Goal: Transaction & Acquisition: Purchase product/service

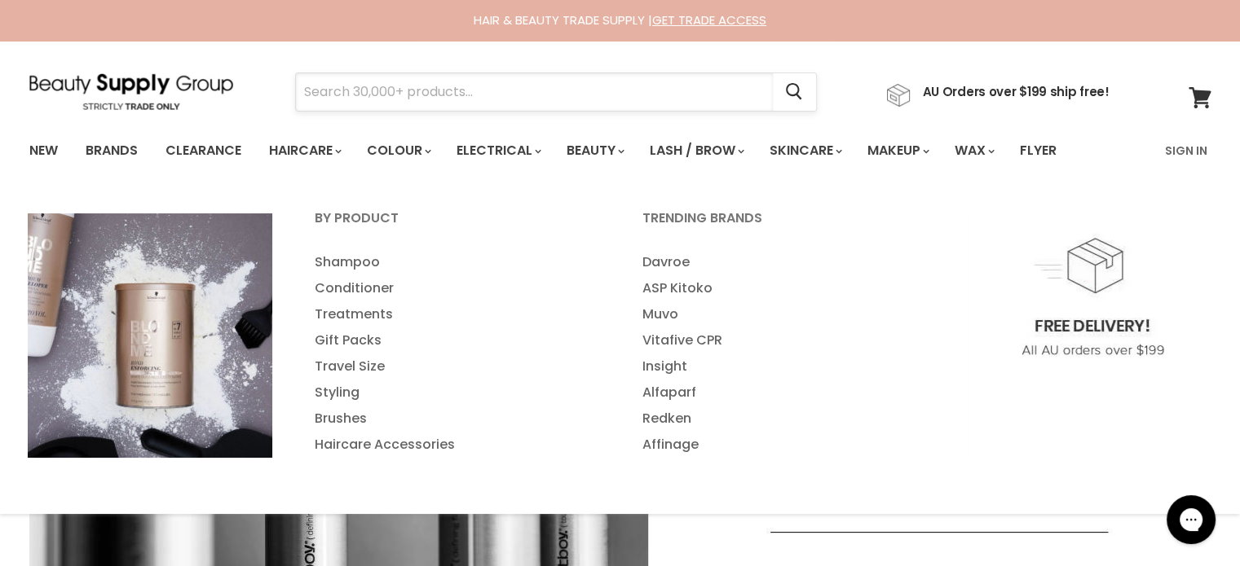
click at [321, 86] on input "Search" at bounding box center [534, 91] width 477 height 37
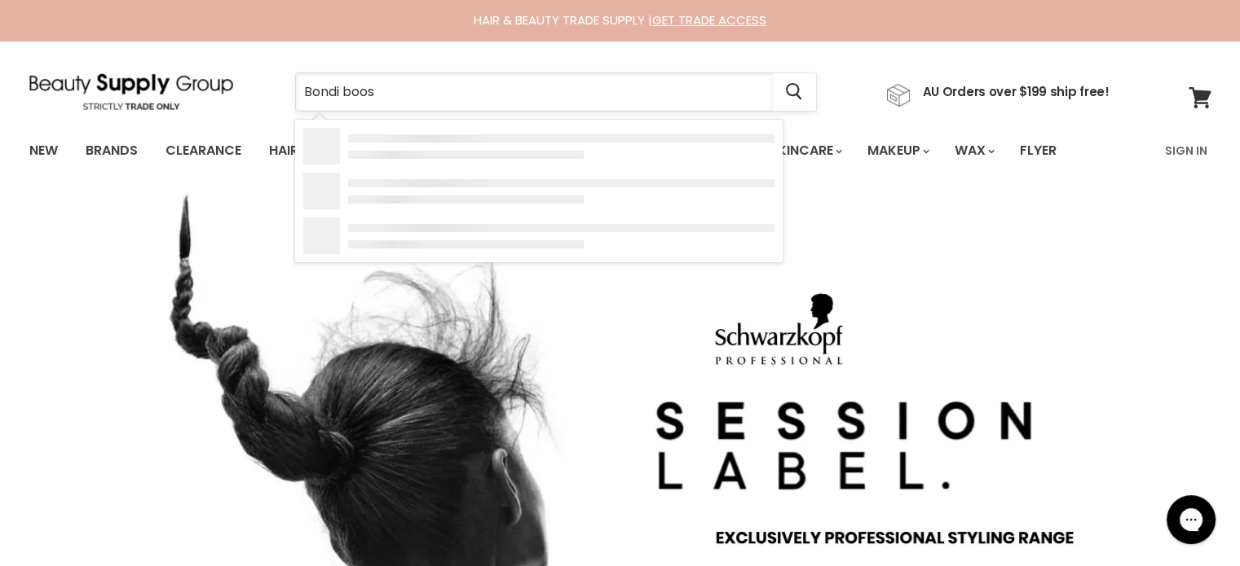
type input "Bondi boost"
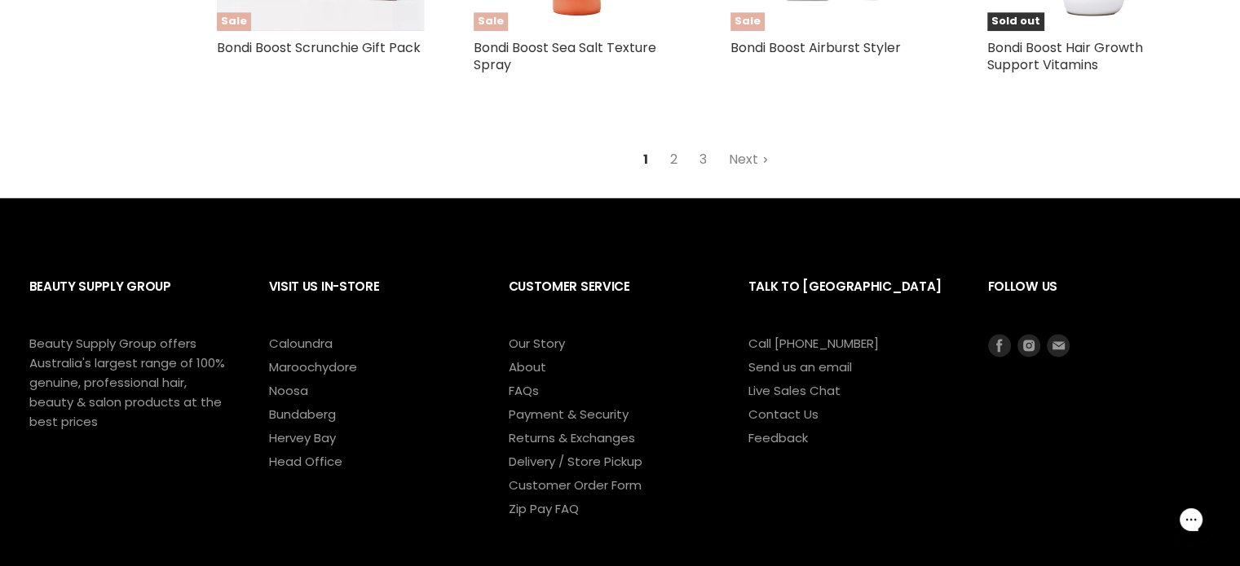
scroll to position [1924, 0]
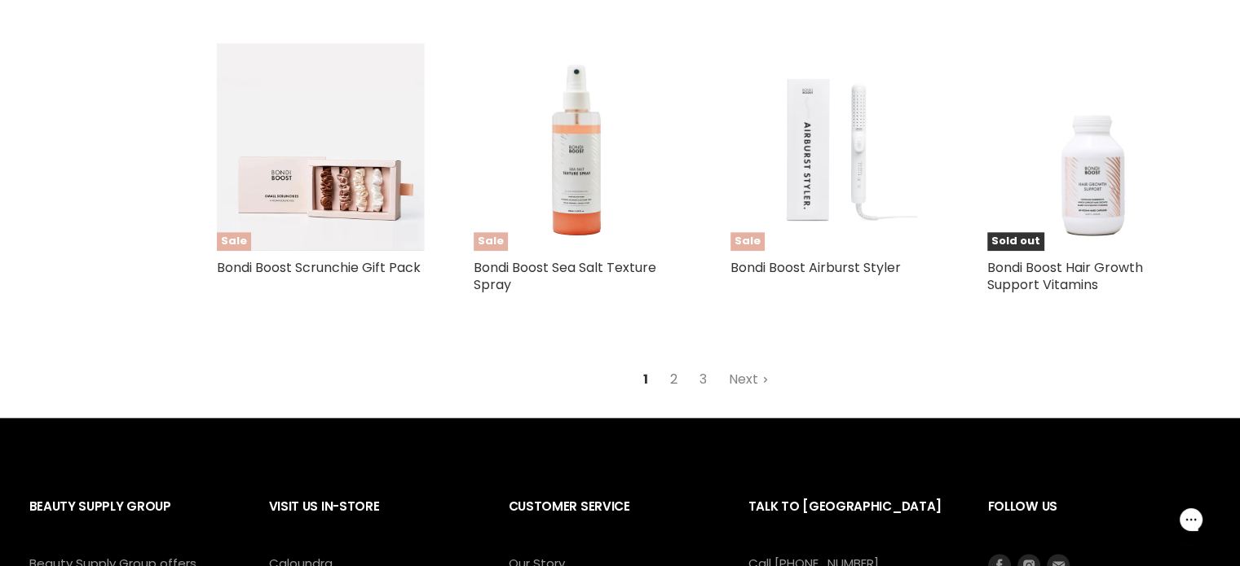
click at [677, 394] on link "2" at bounding box center [673, 379] width 25 height 29
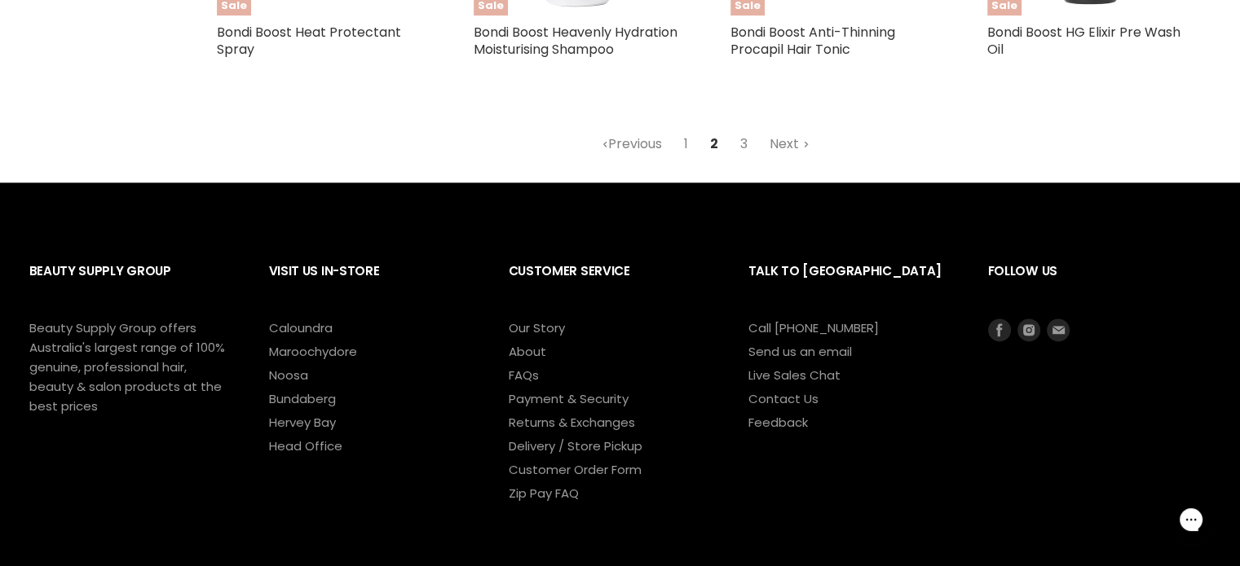
scroll to position [1907, 0]
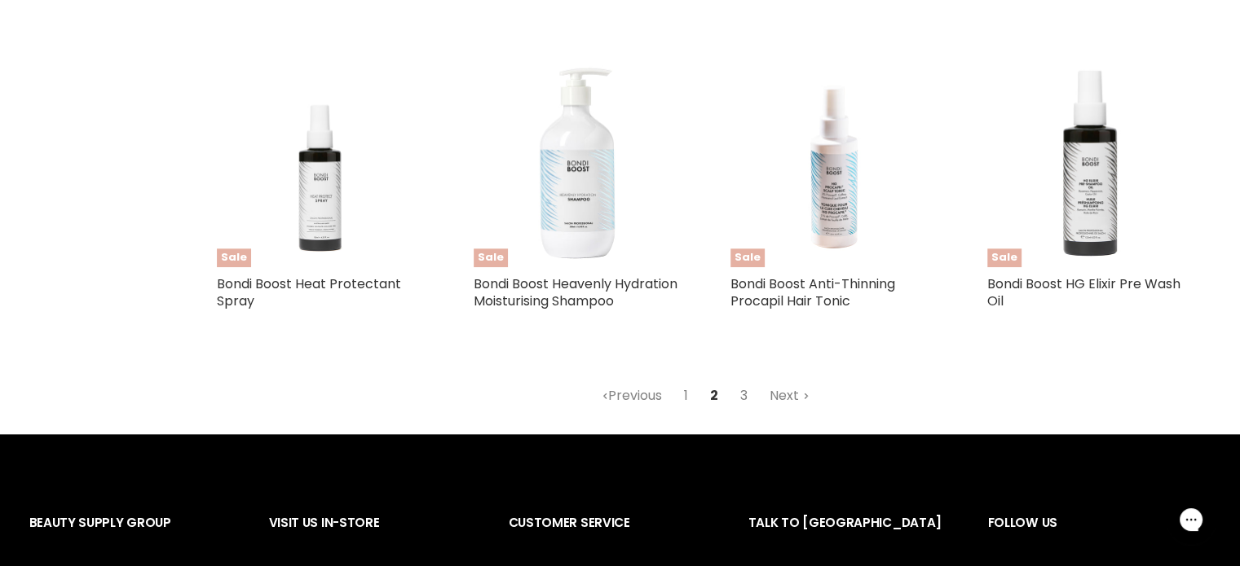
click at [748, 392] on link "3" at bounding box center [743, 395] width 25 height 29
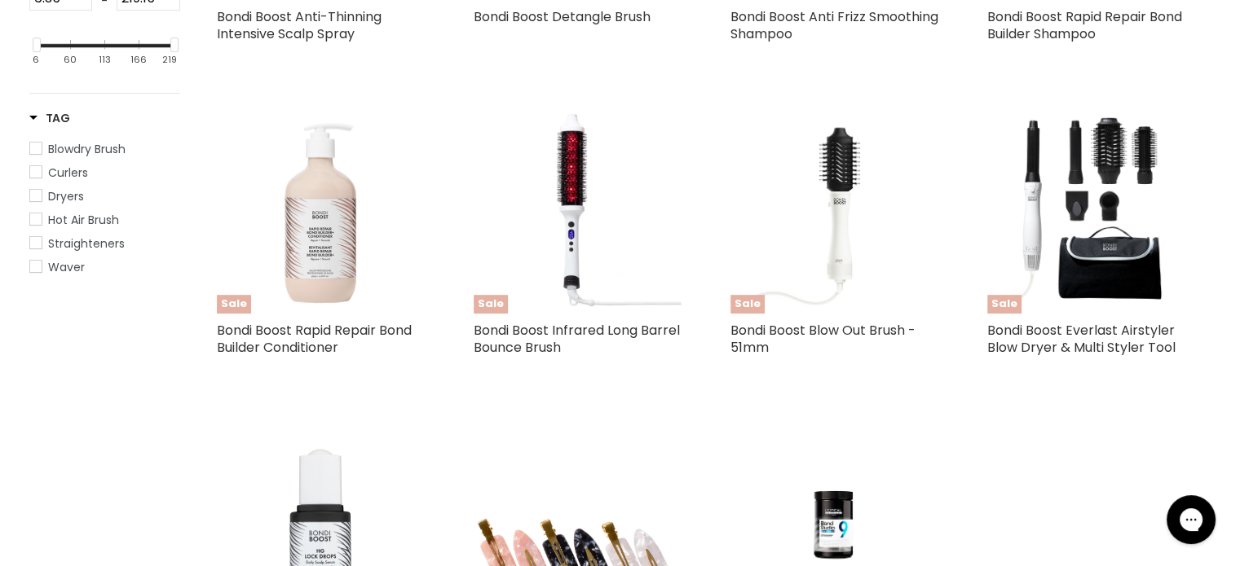
scroll to position [584, 0]
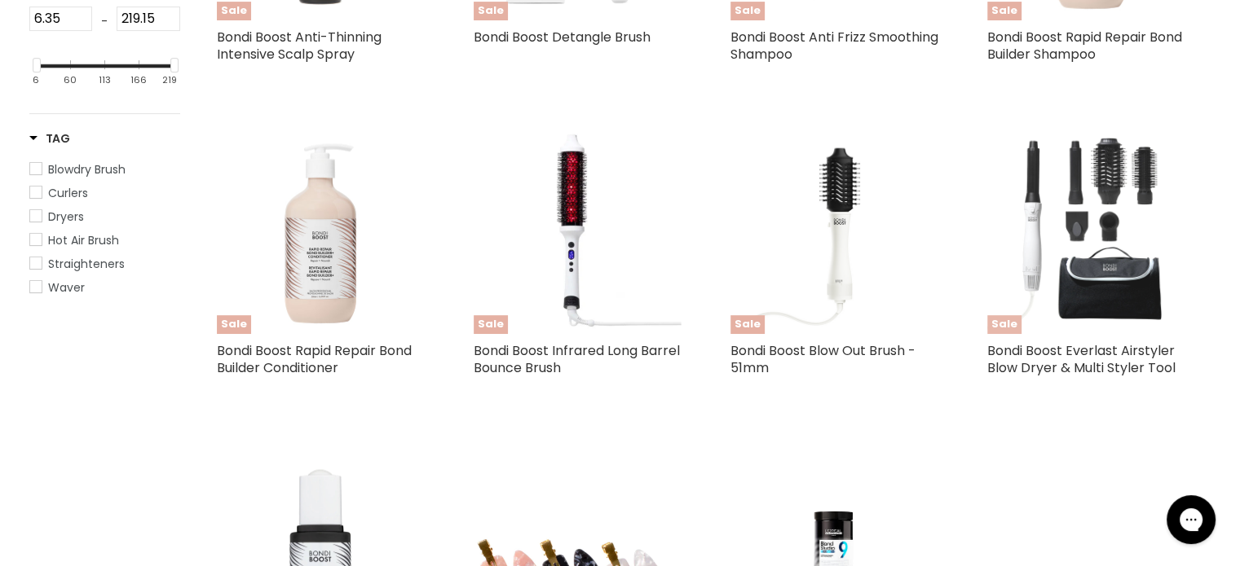
click at [1095, 278] on img "Main content" at bounding box center [1091, 230] width 208 height 208
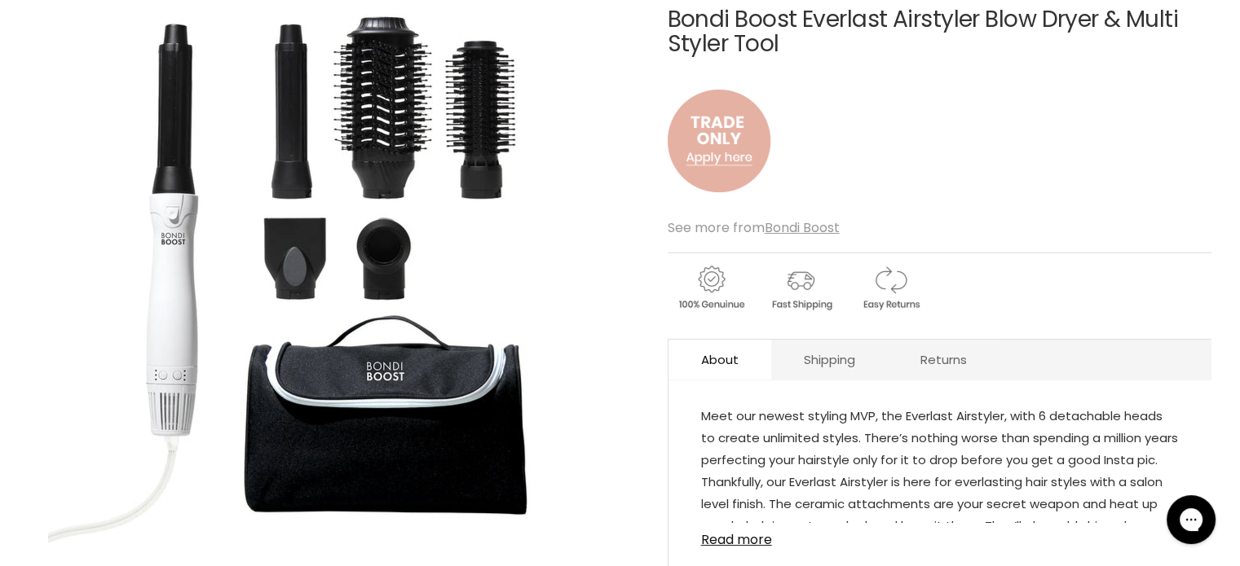
scroll to position [163, 0]
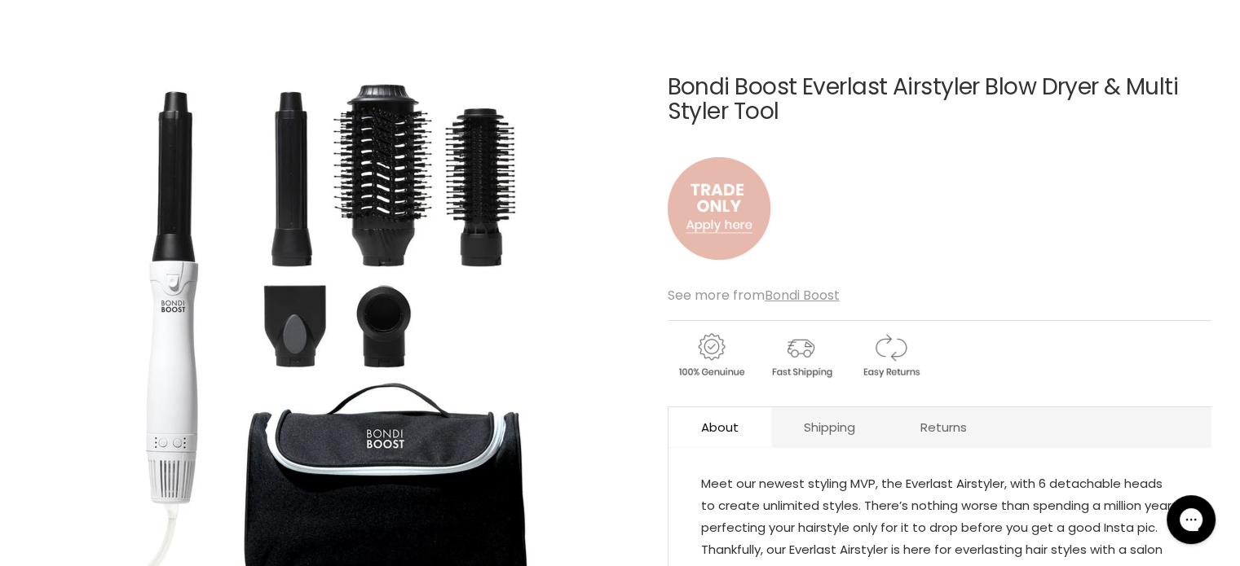
click at [723, 212] on img "Main content" at bounding box center [719, 208] width 103 height 135
